Goal: Task Accomplishment & Management: Use online tool/utility

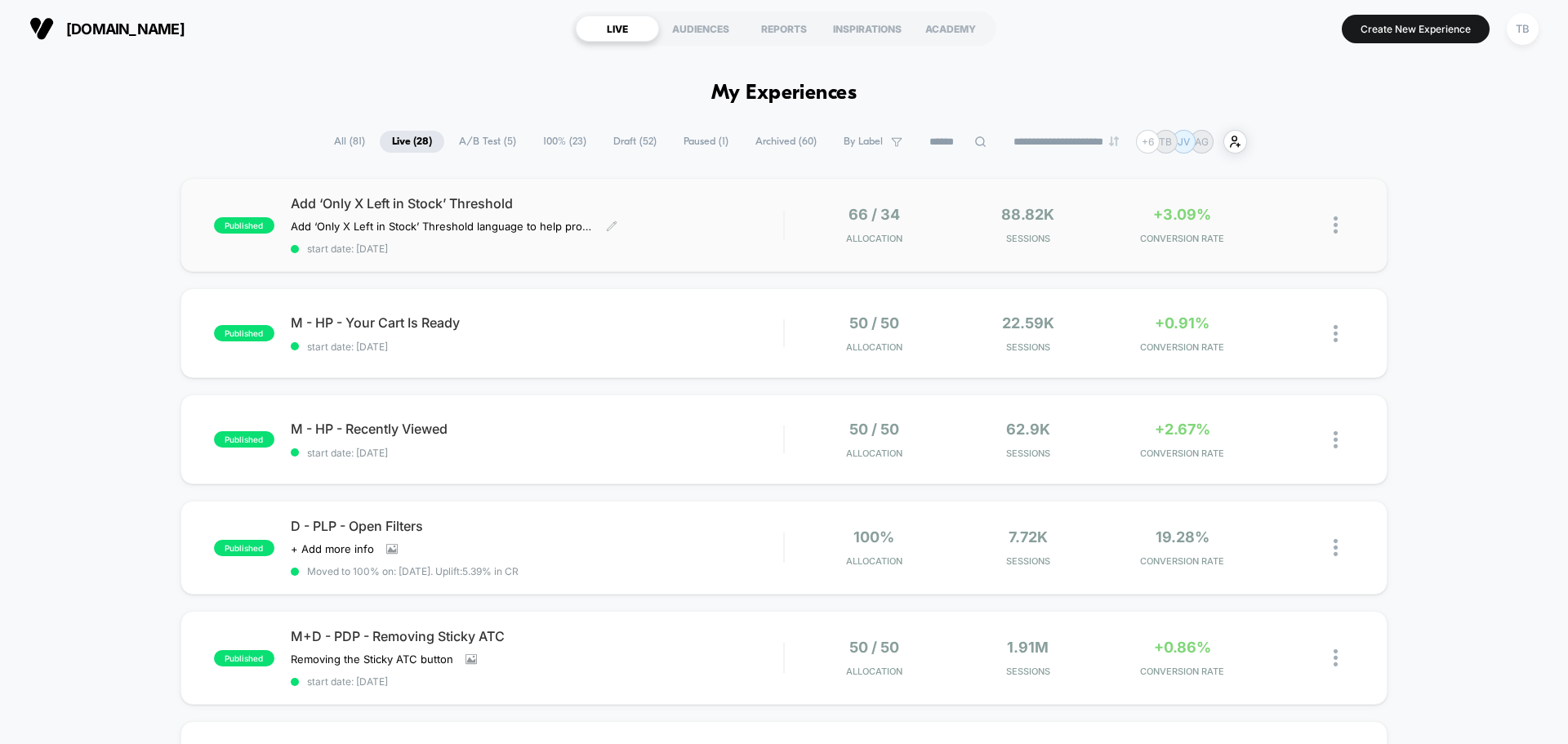
click at [401, 201] on span "Add ‘Only X Left in Stock’ Threshold" at bounding box center [537, 204] width 492 height 17
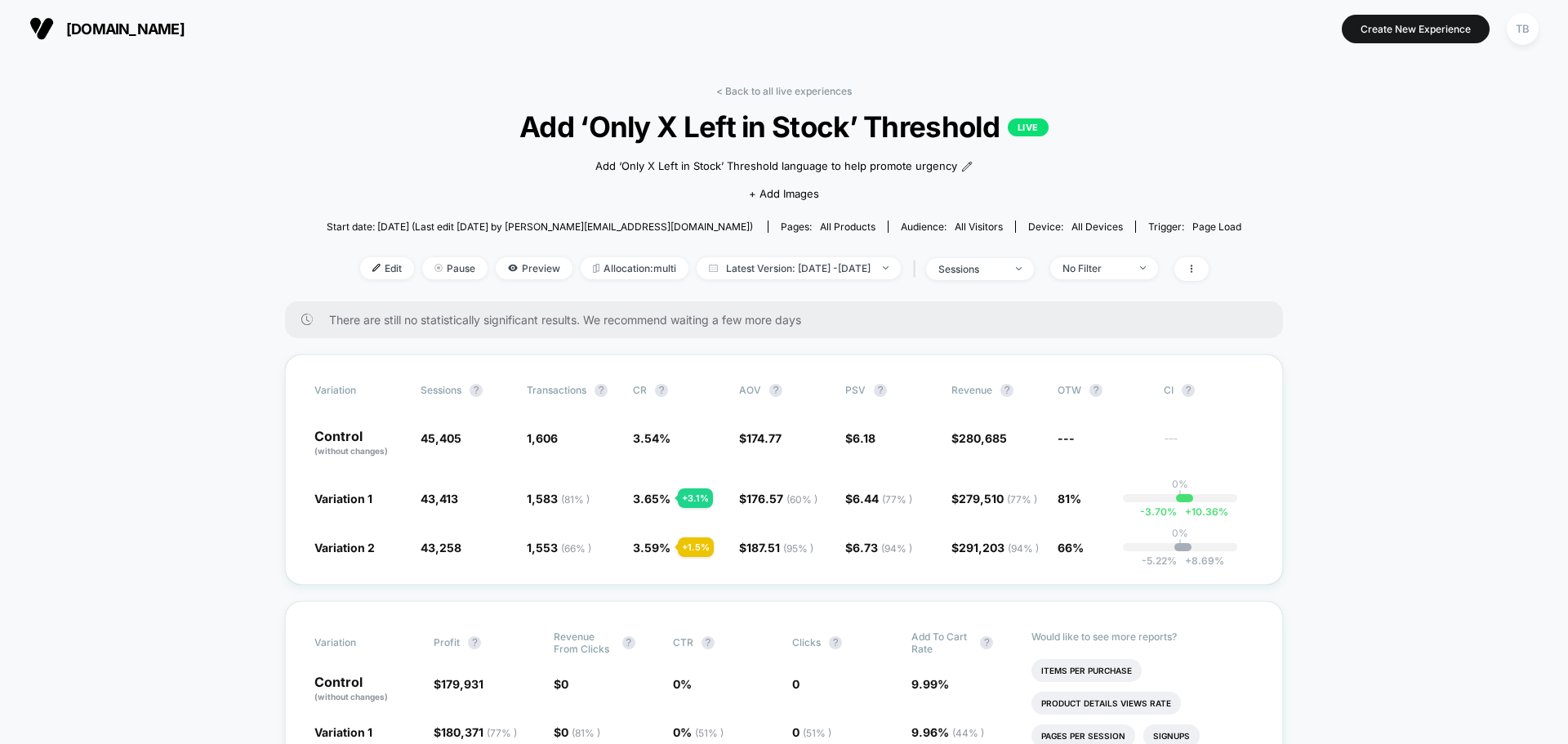
click at [92, 26] on span "[DOMAIN_NAME]" at bounding box center [125, 29] width 119 height 18
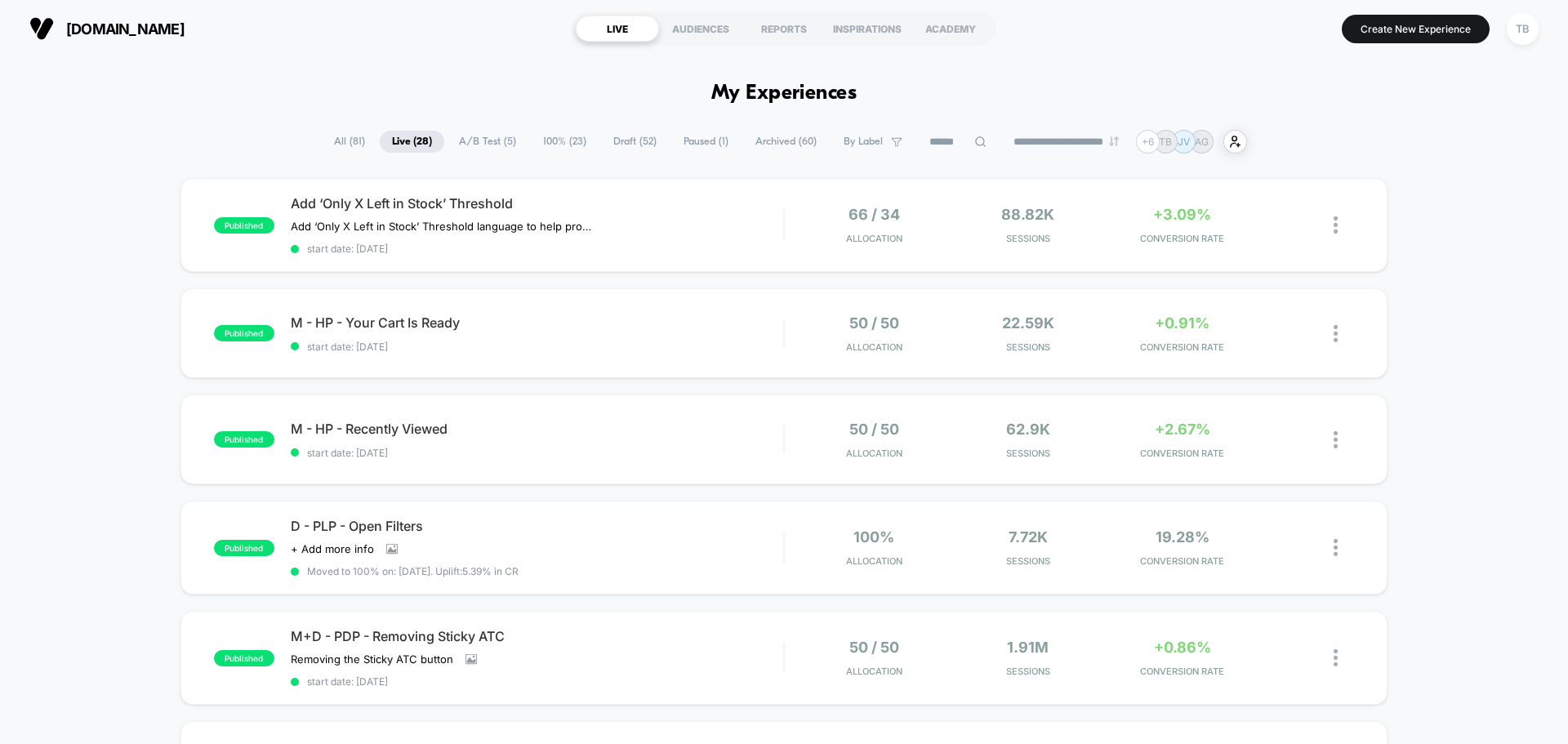
click at [631, 135] on span "Draft ( 52 )" at bounding box center [635, 142] width 68 height 22
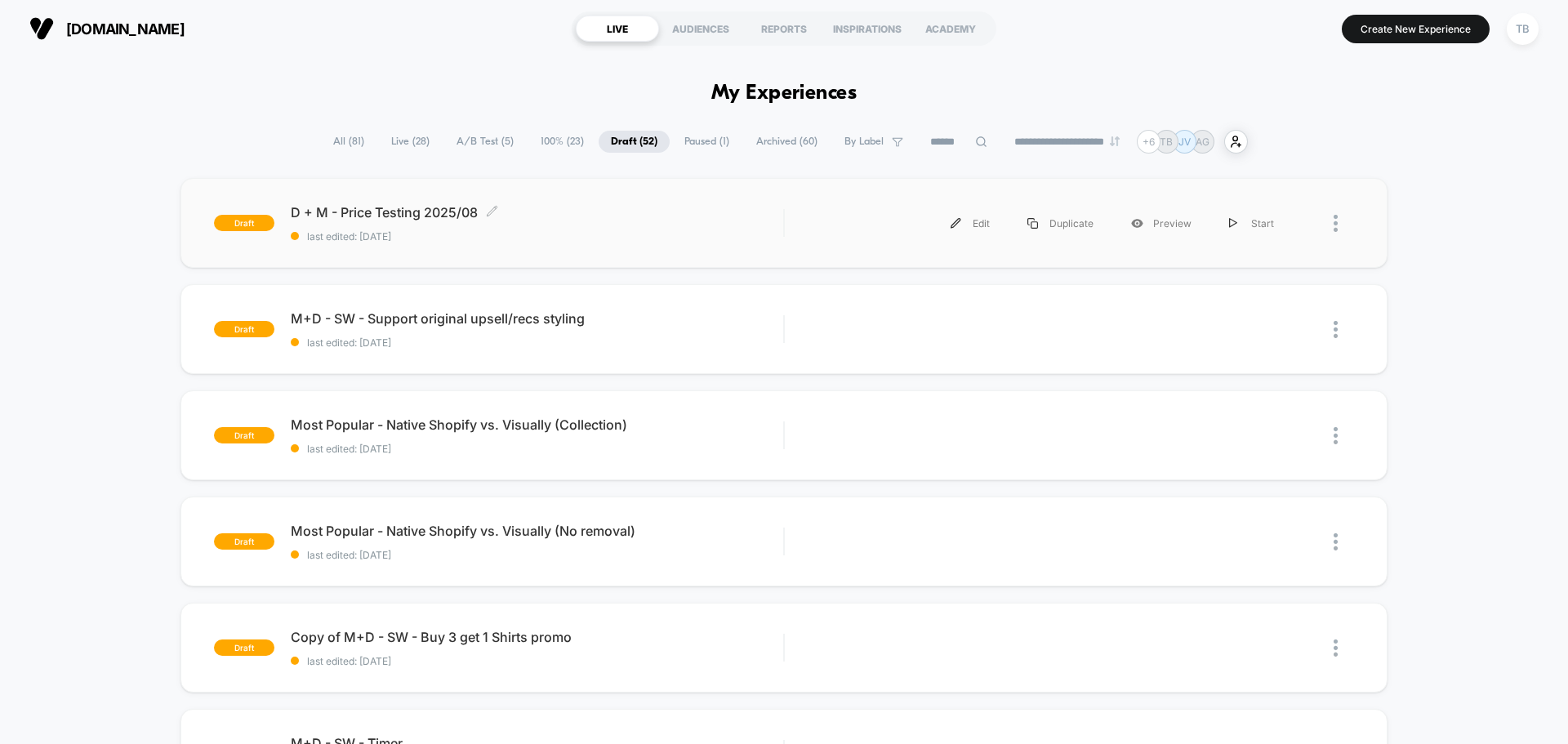
click at [417, 210] on span "D + M - Price Testing 2025/08 Click to edit experience details" at bounding box center [537, 212] width 492 height 17
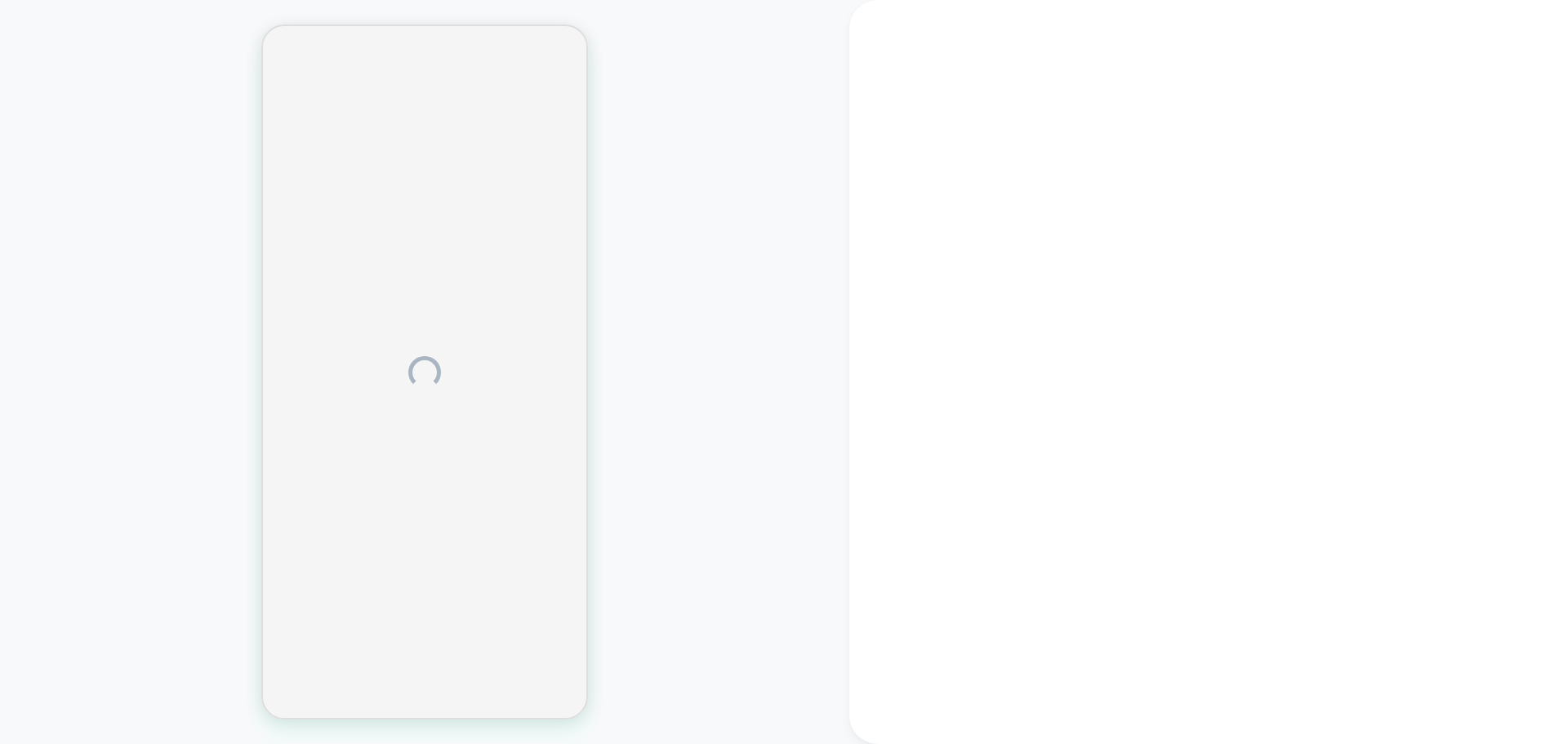
click at [129, 715] on div at bounding box center [424, 372] width 850 height 712
